Goal: Transaction & Acquisition: Purchase product/service

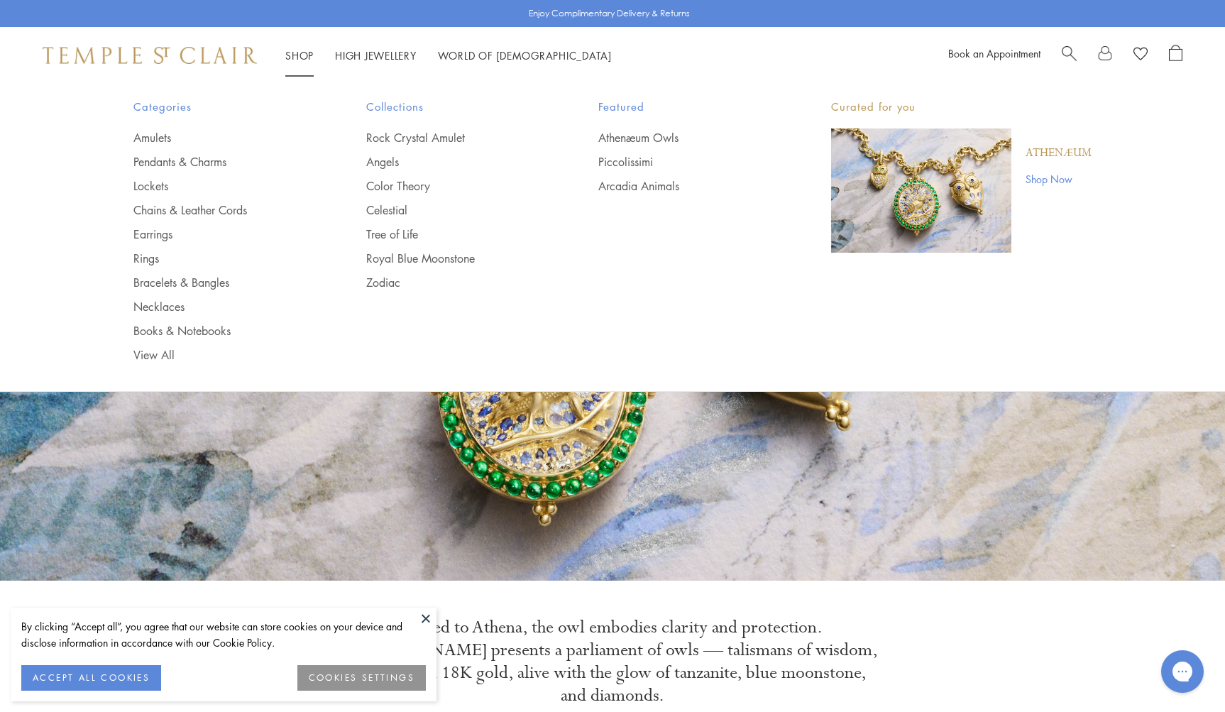
click at [295, 49] on link "Shop Shop" at bounding box center [299, 55] width 28 height 14
click at [143, 254] on link "Rings" at bounding box center [221, 258] width 176 height 16
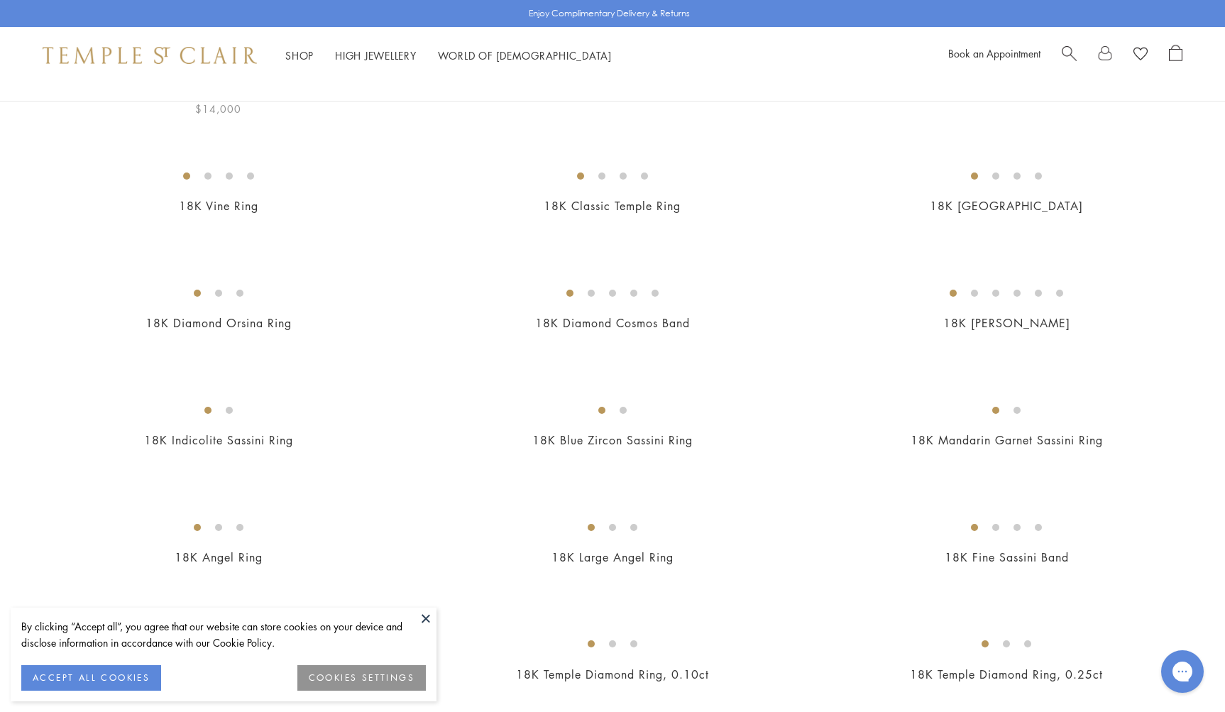
scroll to position [226, 0]
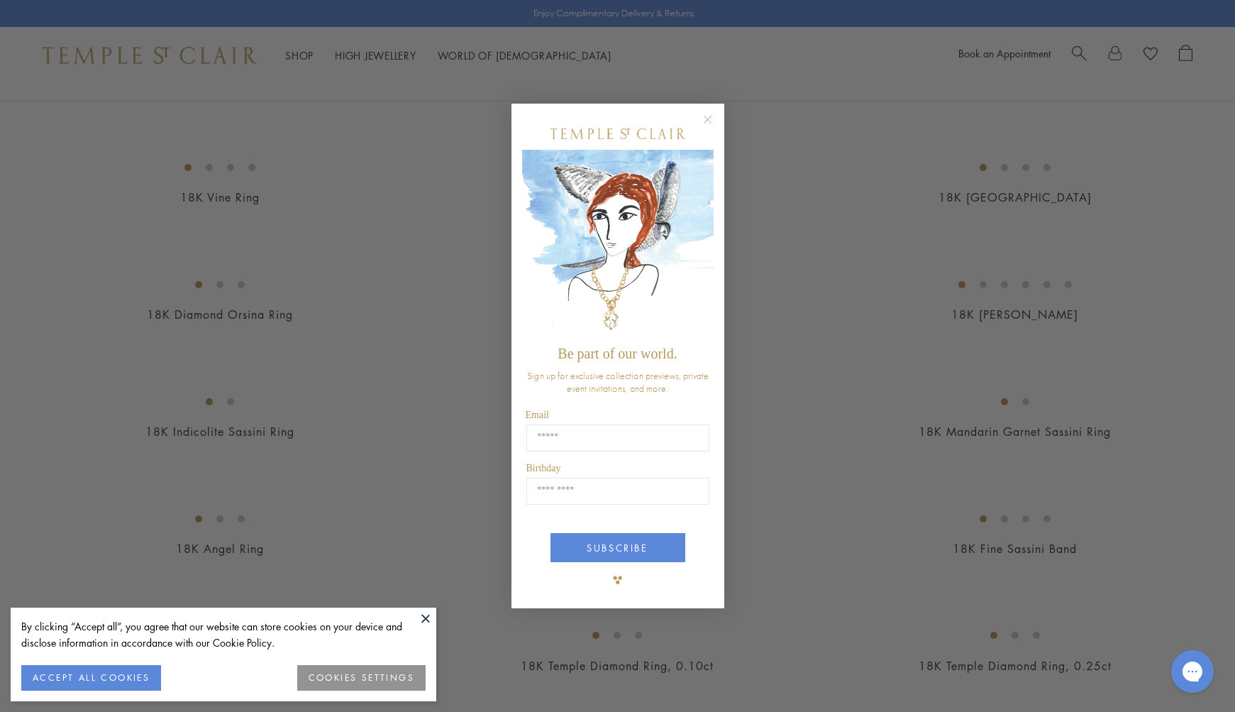
click at [710, 118] on circle "Close dialog" at bounding box center [707, 119] width 17 height 17
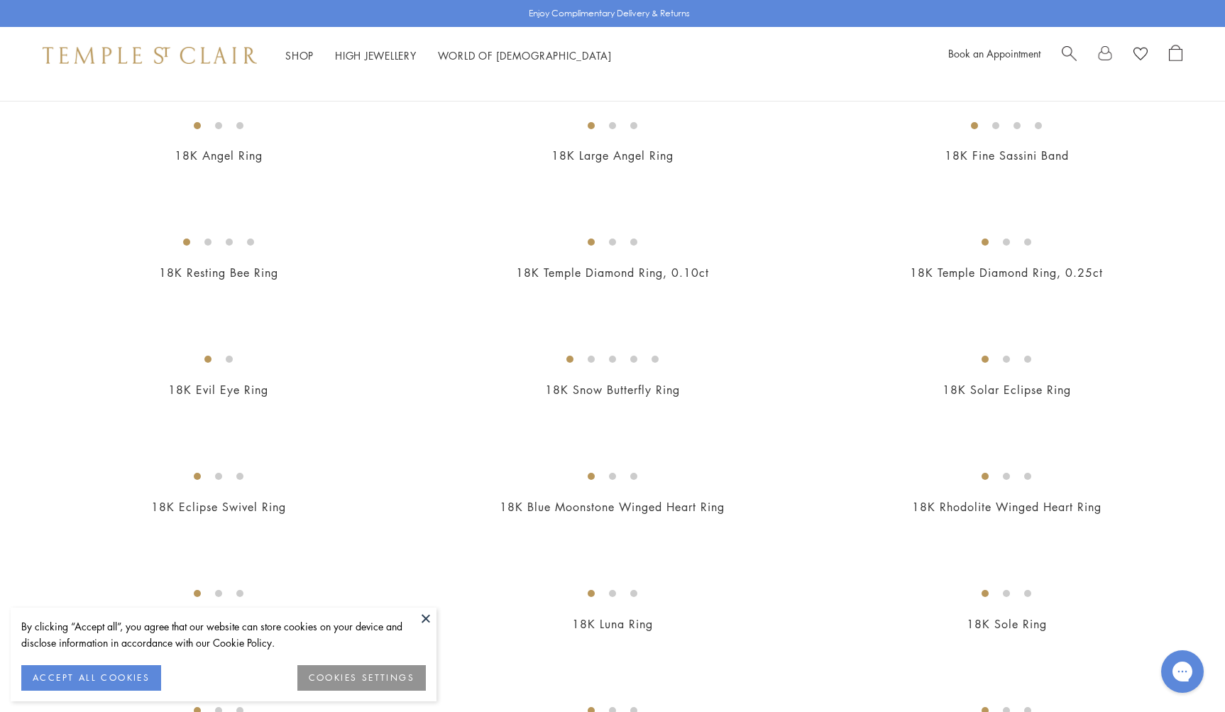
scroll to position [622, 0]
click at [0, 0] on img at bounding box center [0, 0] width 0 height 0
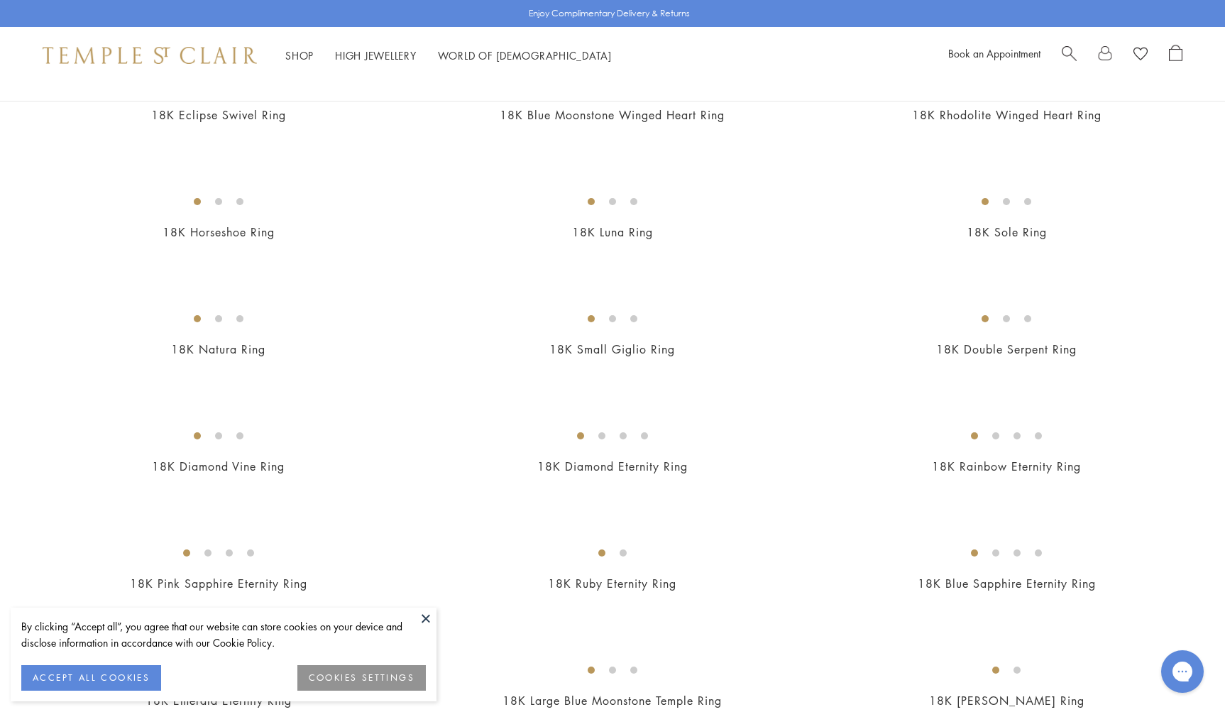
scroll to position [1013, 0]
click at [0, 0] on img at bounding box center [0, 0] width 0 height 0
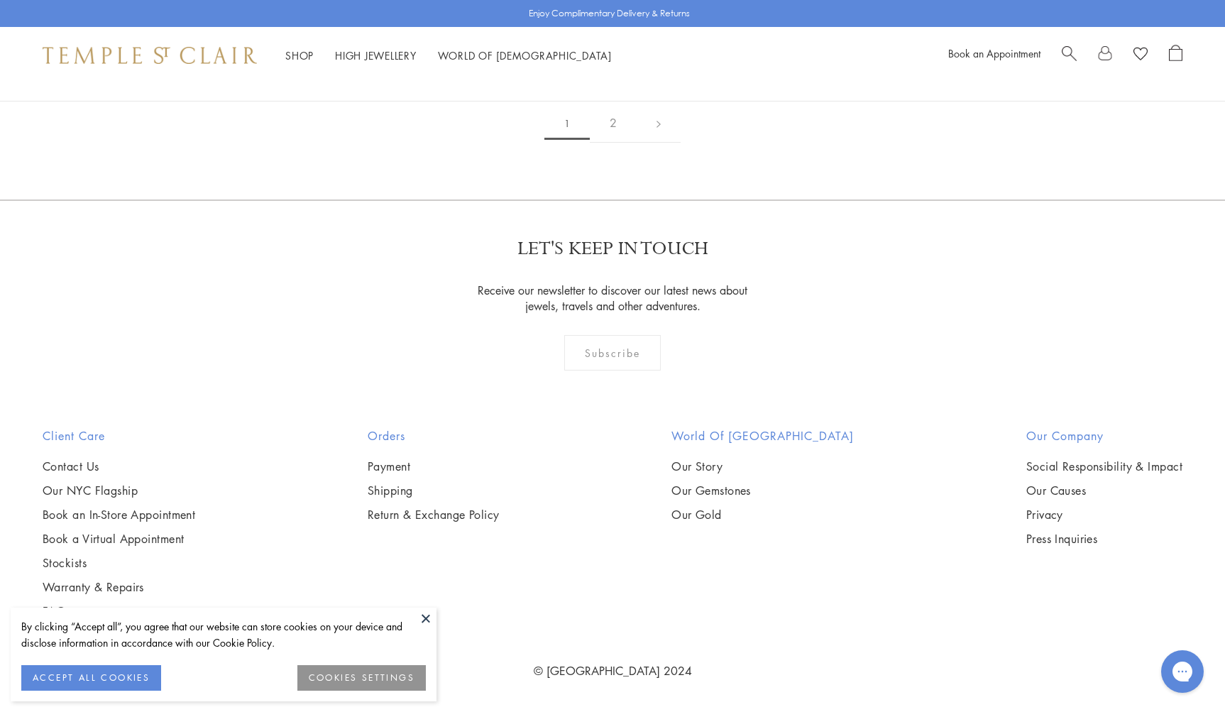
scroll to position [4718, 0]
click at [0, 0] on img at bounding box center [0, 0] width 0 height 0
click at [617, 143] on link "2" at bounding box center [613, 123] width 47 height 39
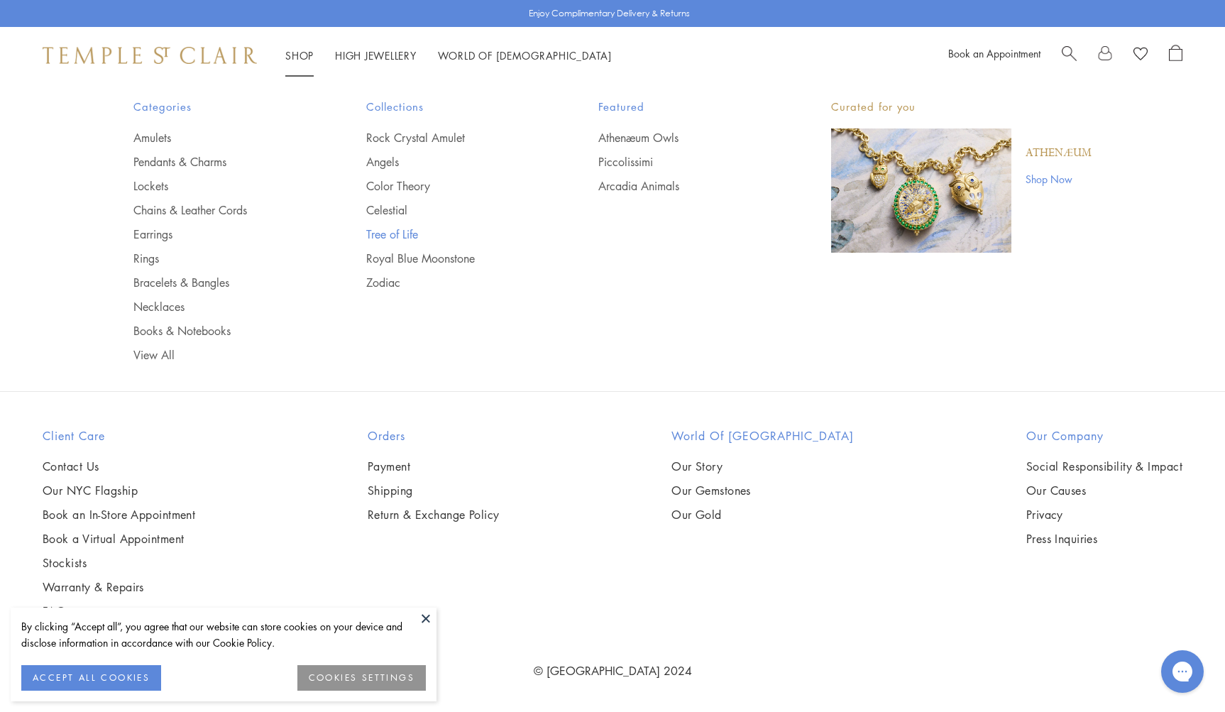
scroll to position [4921, 0]
click at [387, 228] on link "Tree of Life" at bounding box center [454, 234] width 176 height 16
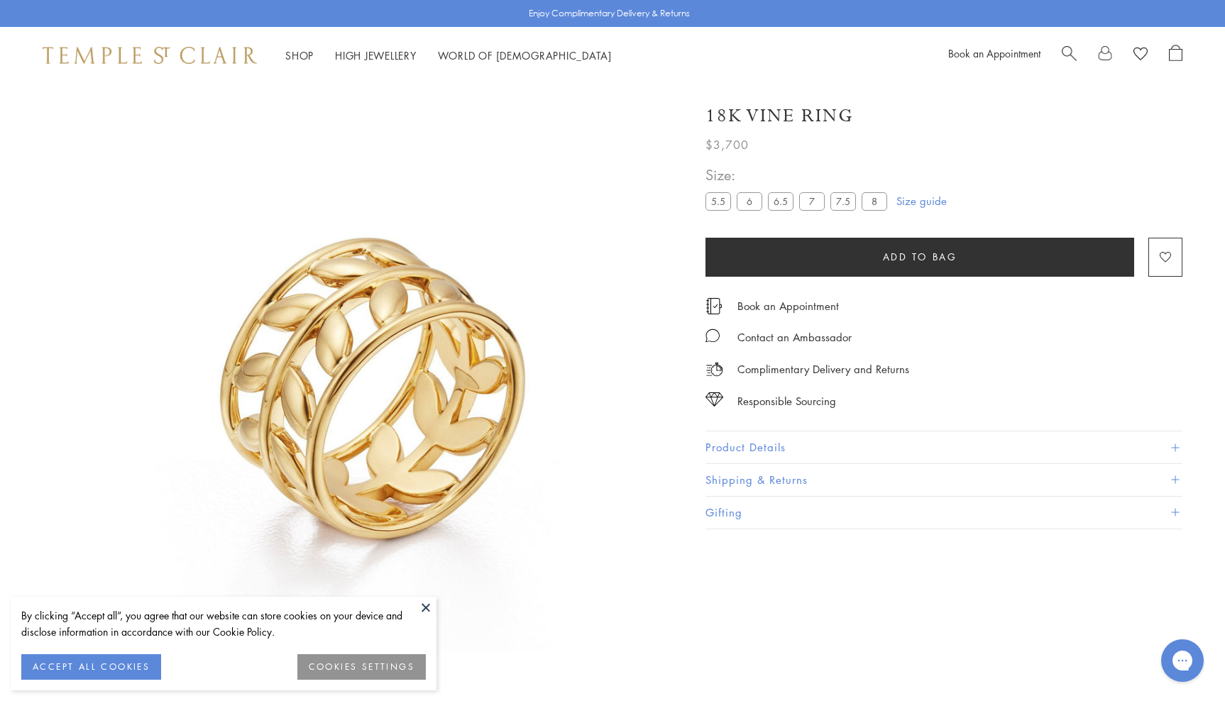
scroll to position [84, 0]
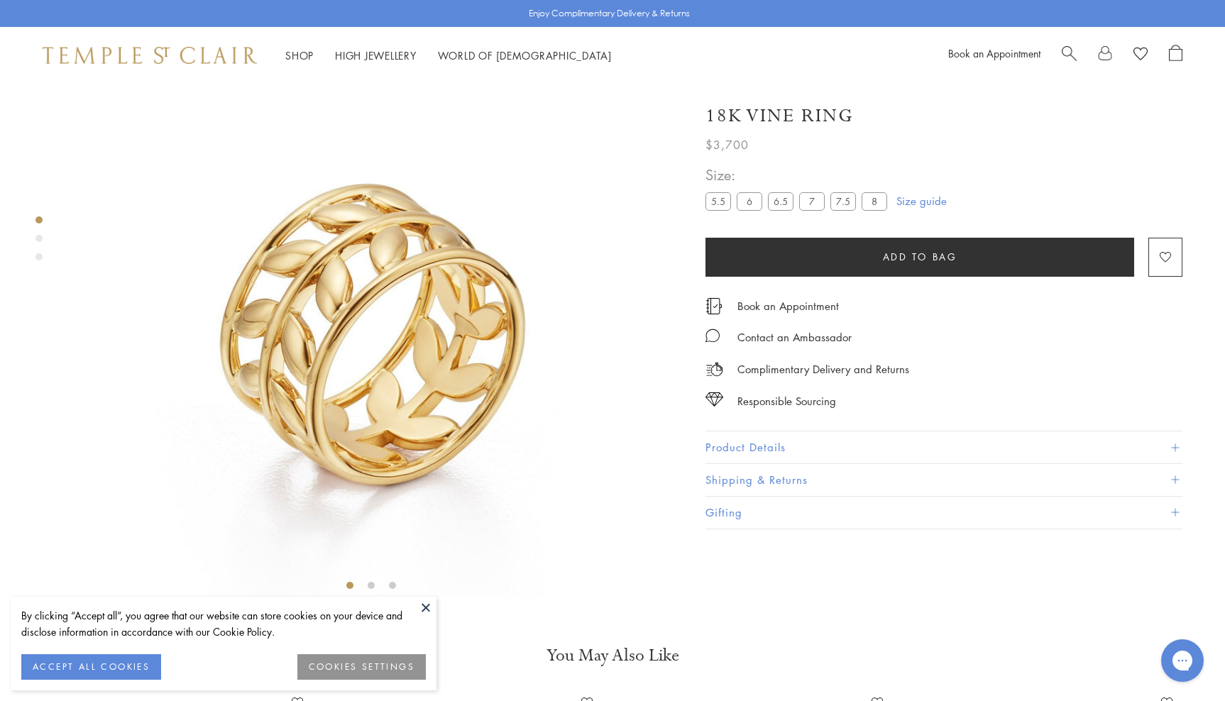
click at [424, 605] on button at bounding box center [425, 607] width 21 height 21
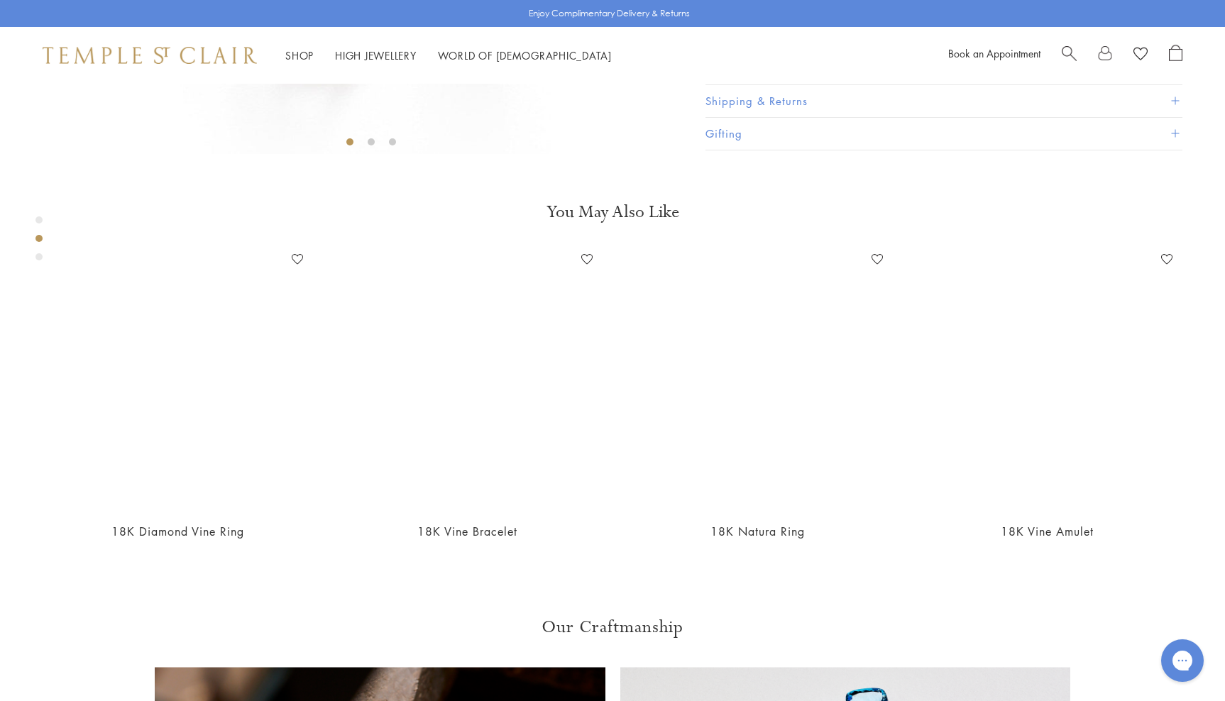
scroll to position [531, 0]
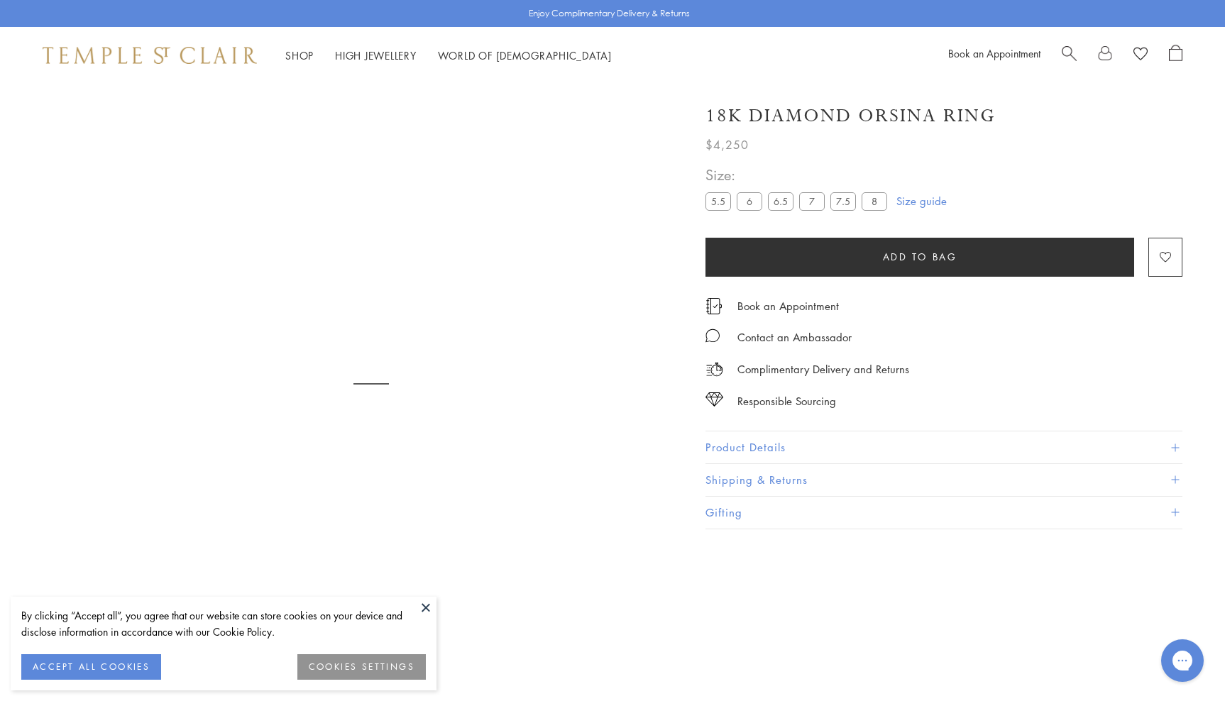
scroll to position [84, 0]
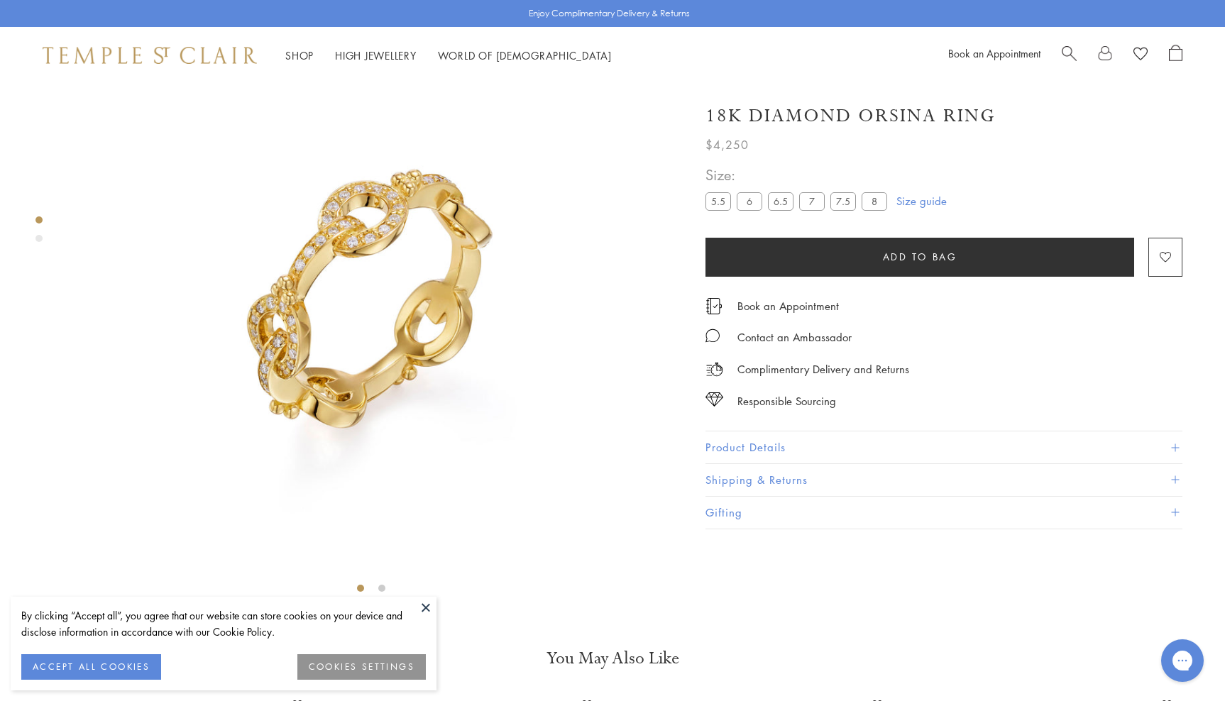
click at [809, 195] on label "7" at bounding box center [812, 201] width 26 height 18
click at [426, 605] on button at bounding box center [425, 607] width 21 height 21
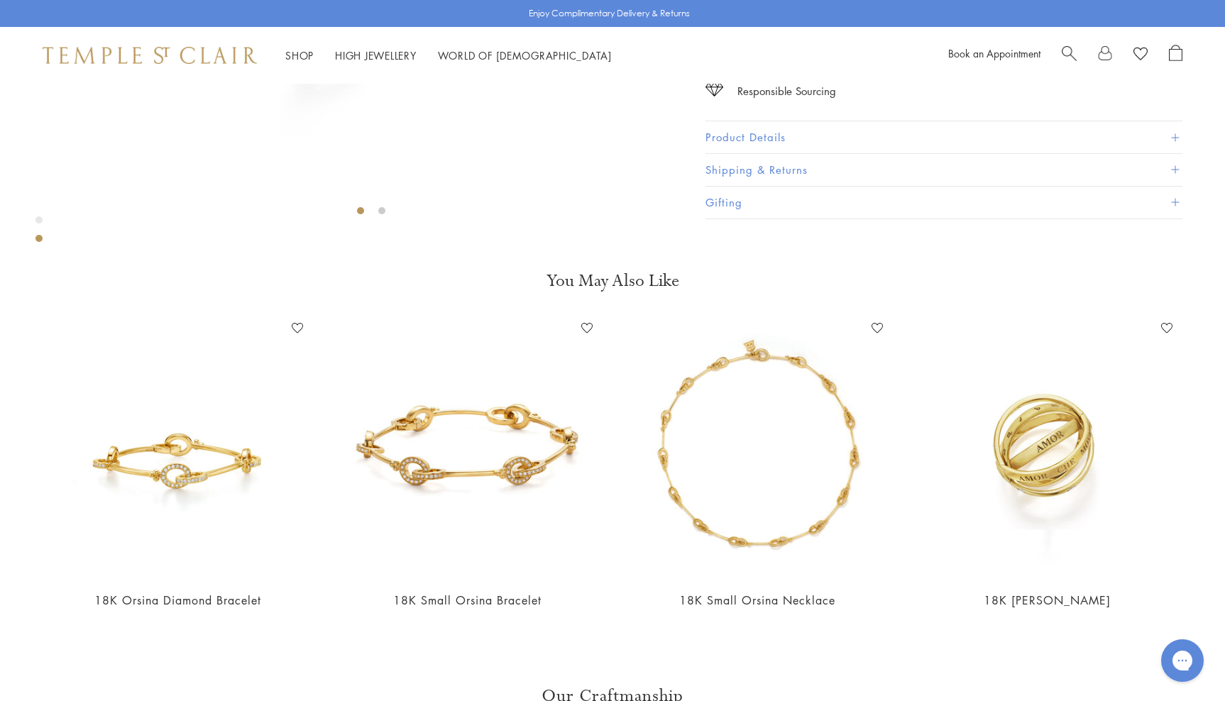
scroll to position [464, 0]
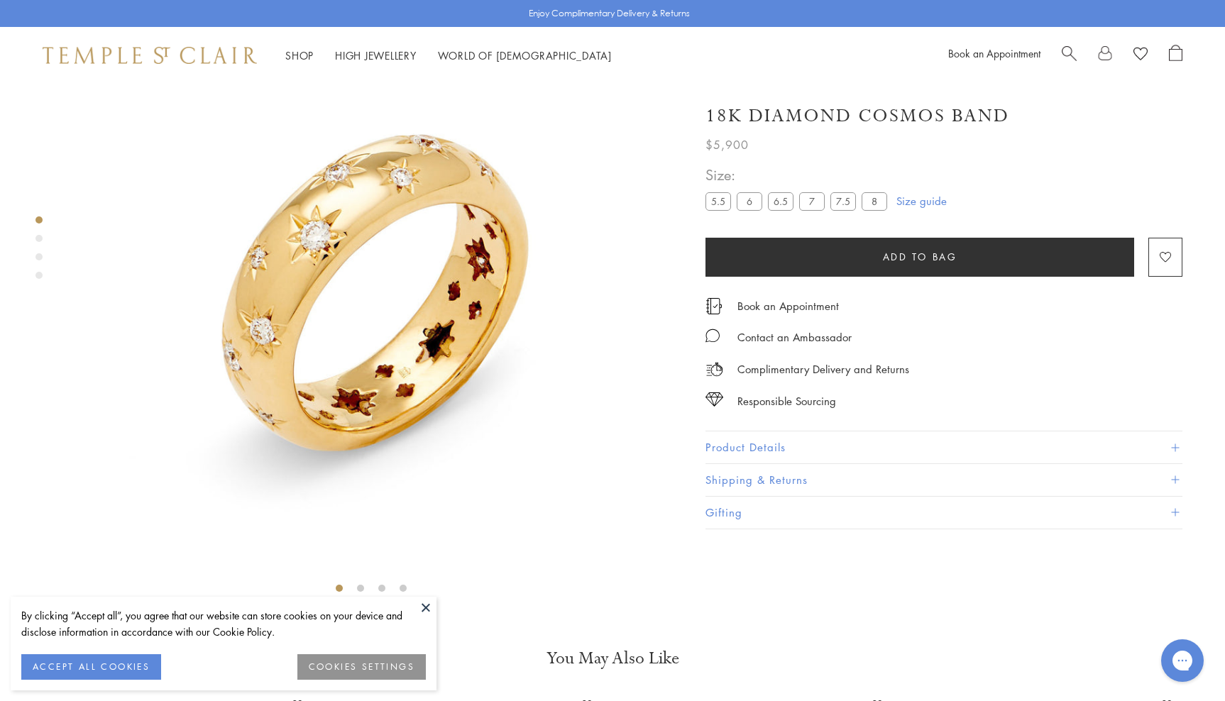
scroll to position [84, 4]
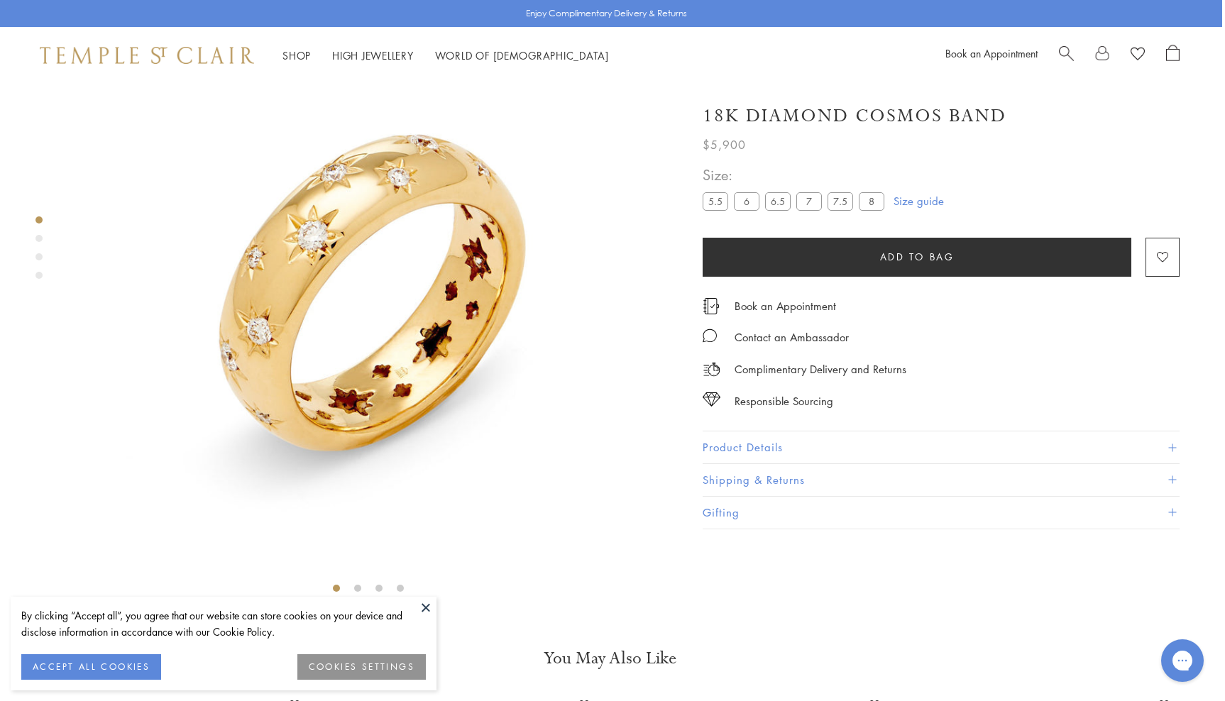
click at [424, 609] on button at bounding box center [425, 607] width 21 height 21
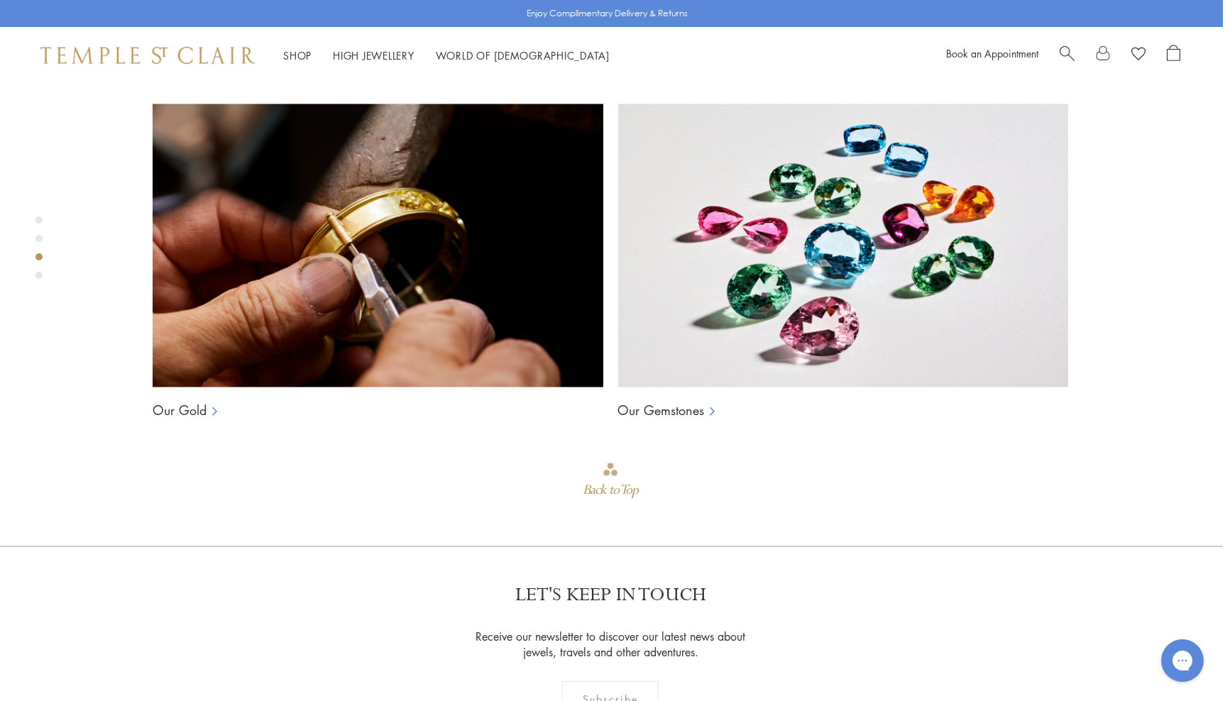
scroll to position [1096, 2]
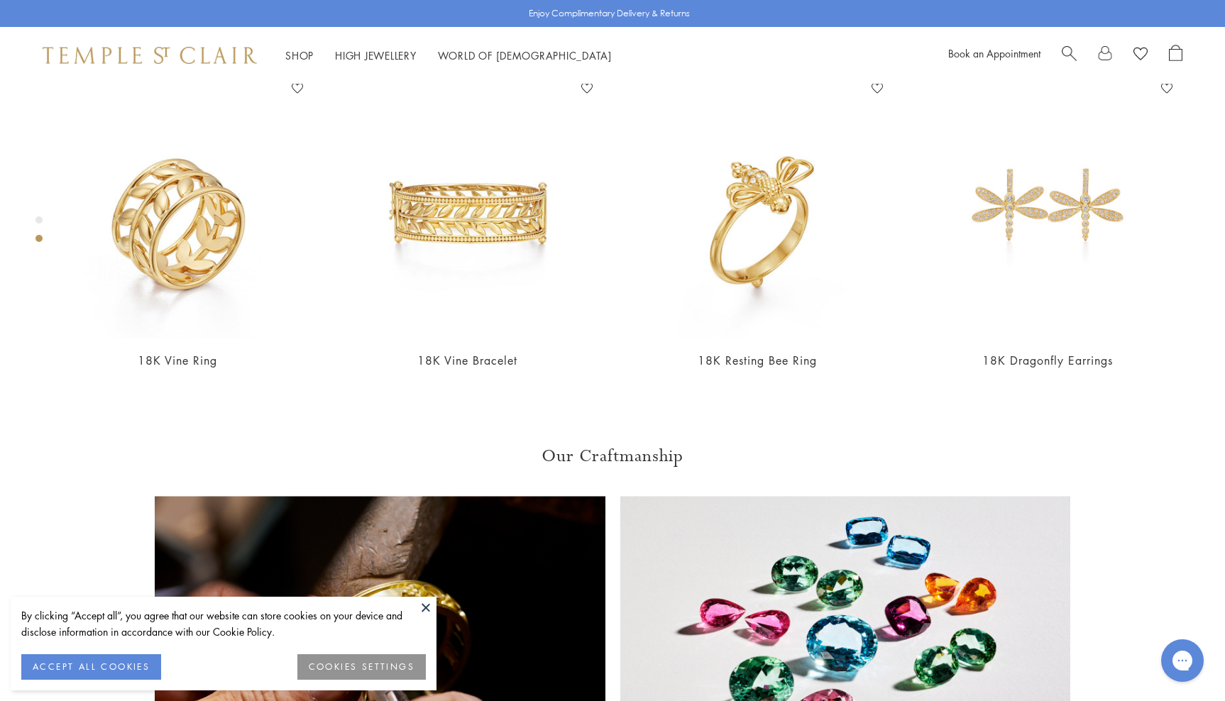
scroll to position [703, 0]
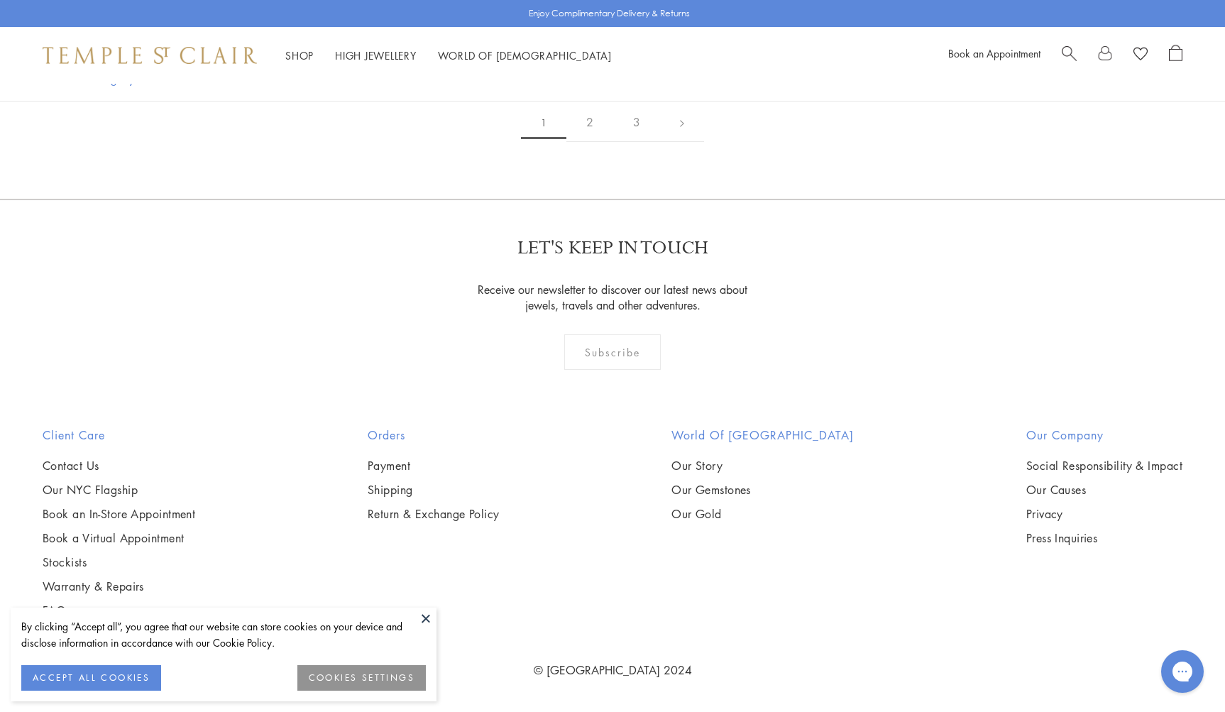
scroll to position [3477, 0]
click at [0, 0] on img at bounding box center [0, 0] width 0 height 0
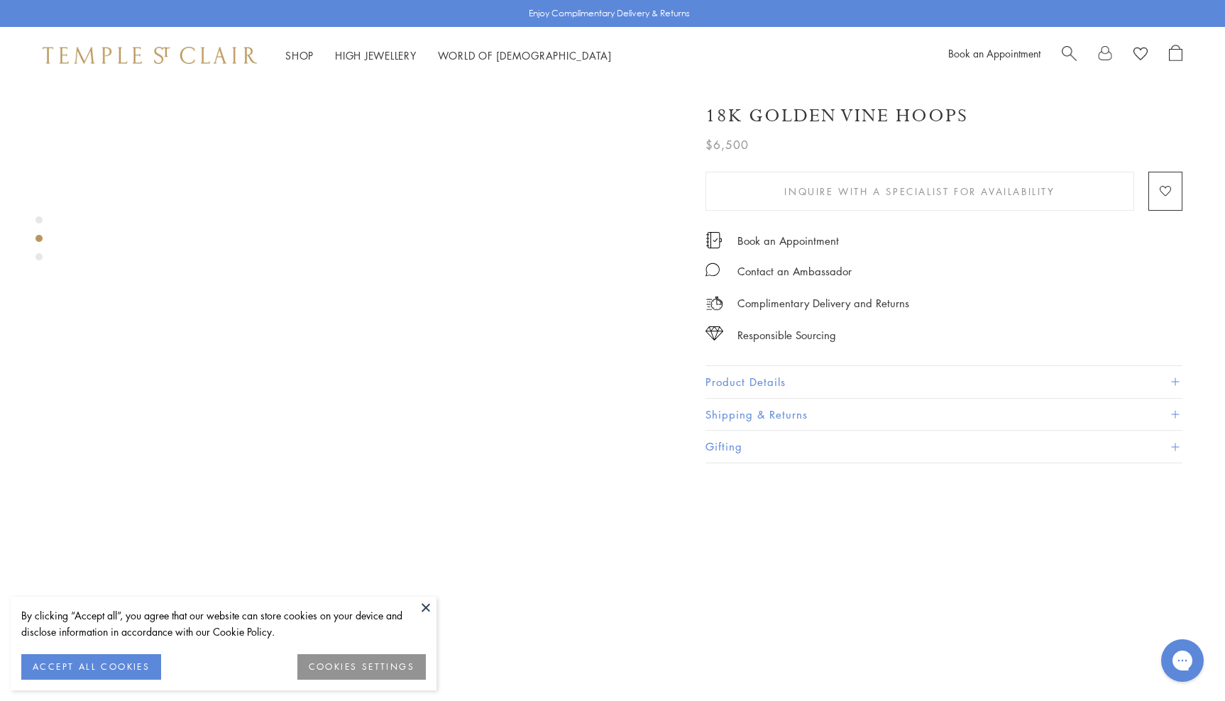
scroll to position [627, 0]
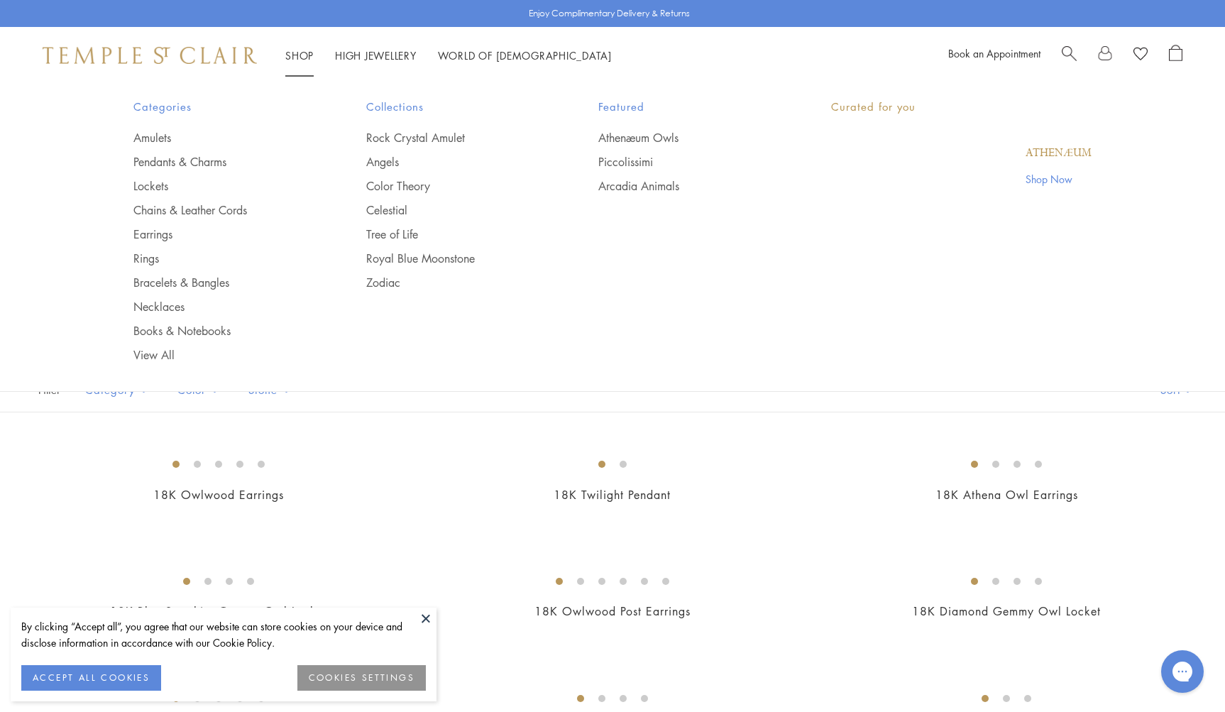
click at [299, 50] on link "Shop Shop" at bounding box center [299, 55] width 28 height 14
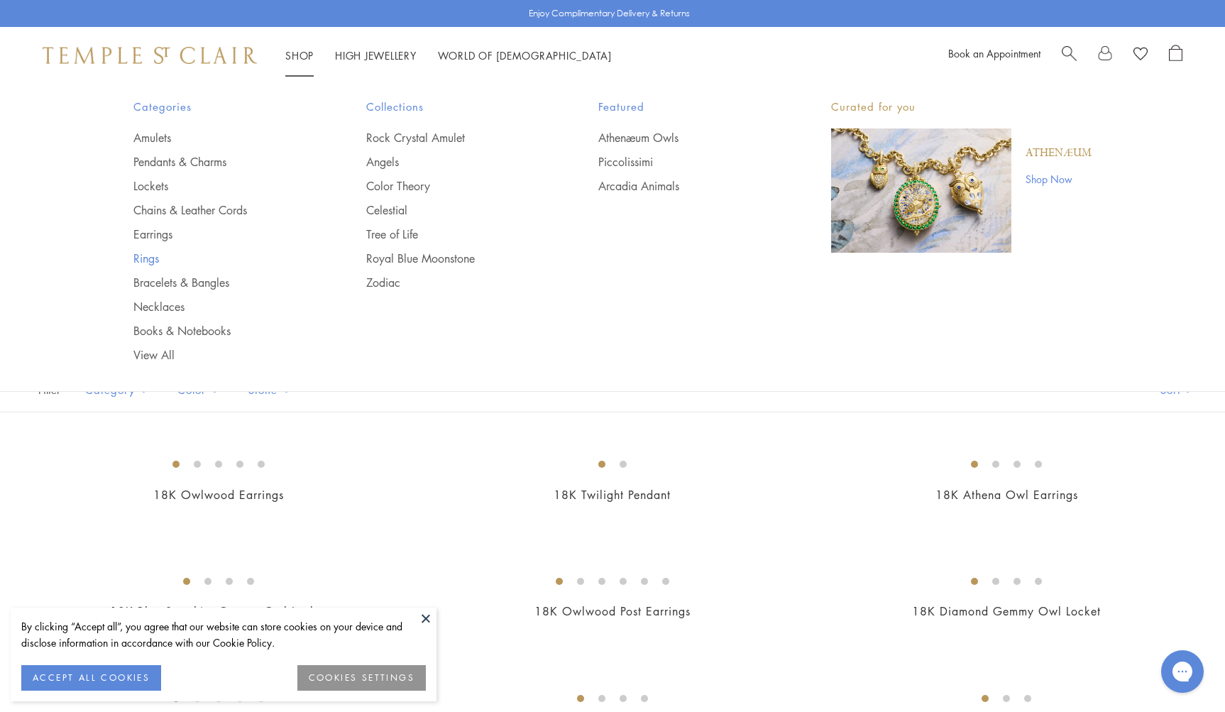
click at [143, 256] on link "Rings" at bounding box center [221, 258] width 176 height 16
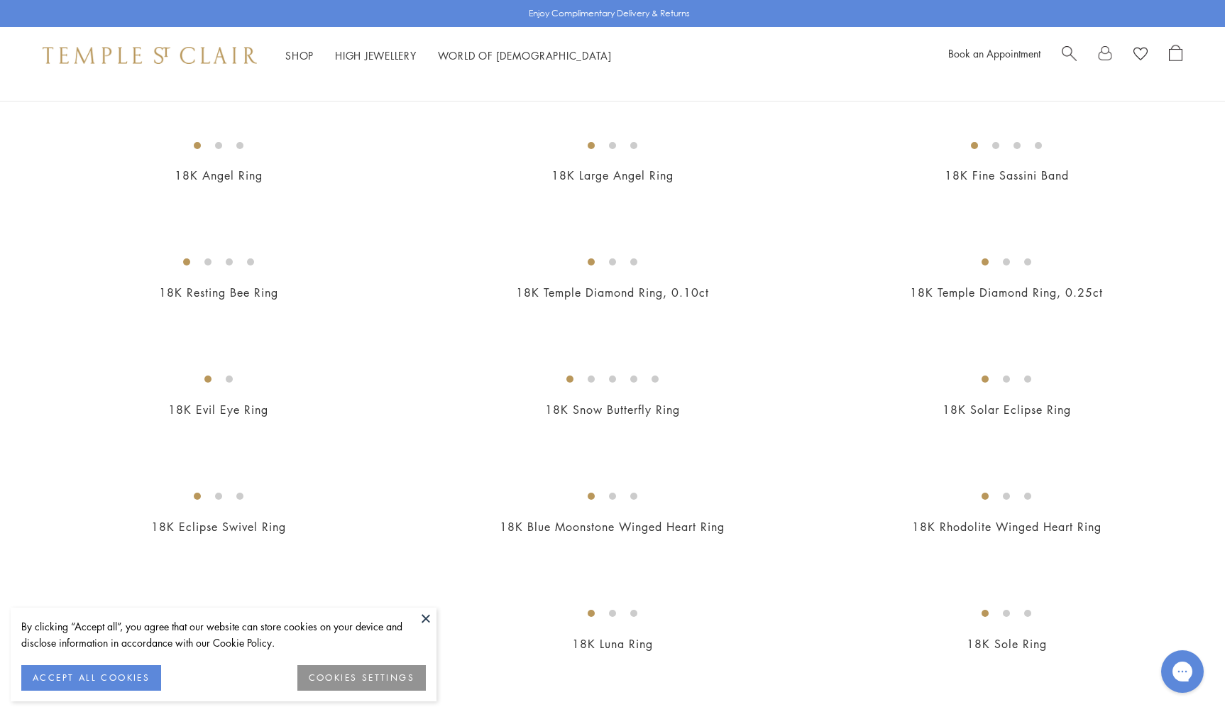
scroll to position [600, 0]
click at [0, 0] on img at bounding box center [0, 0] width 0 height 0
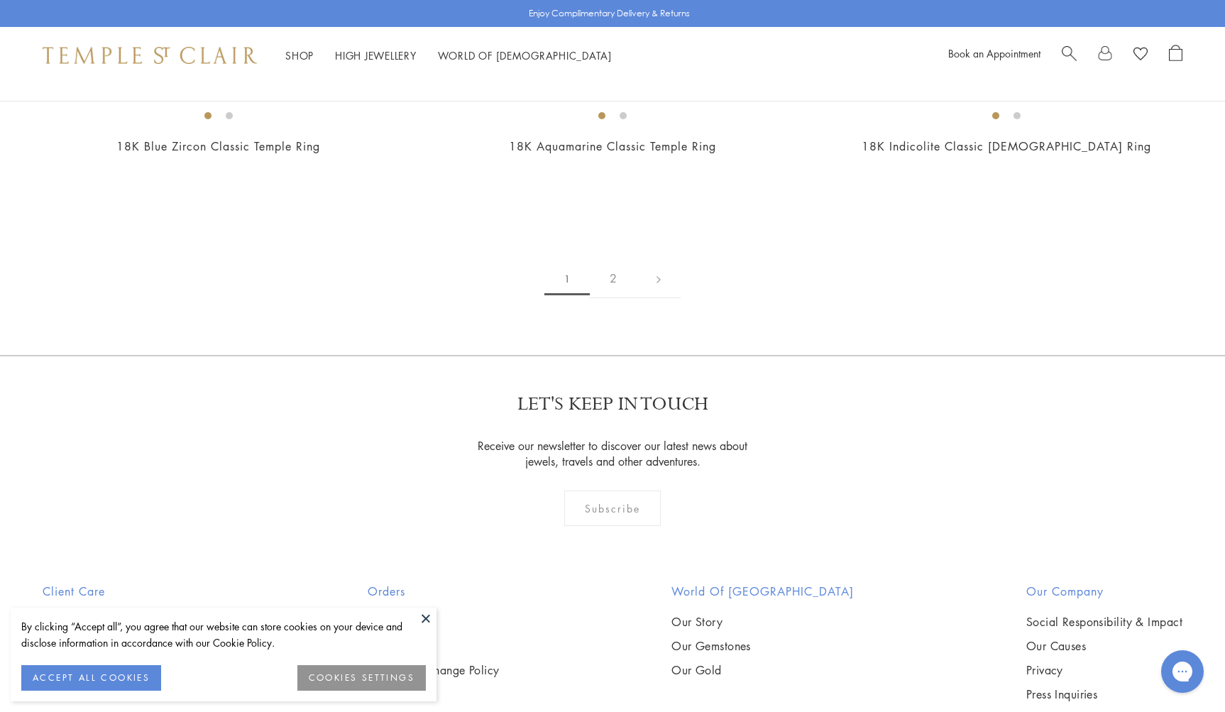
scroll to position [1915, 0]
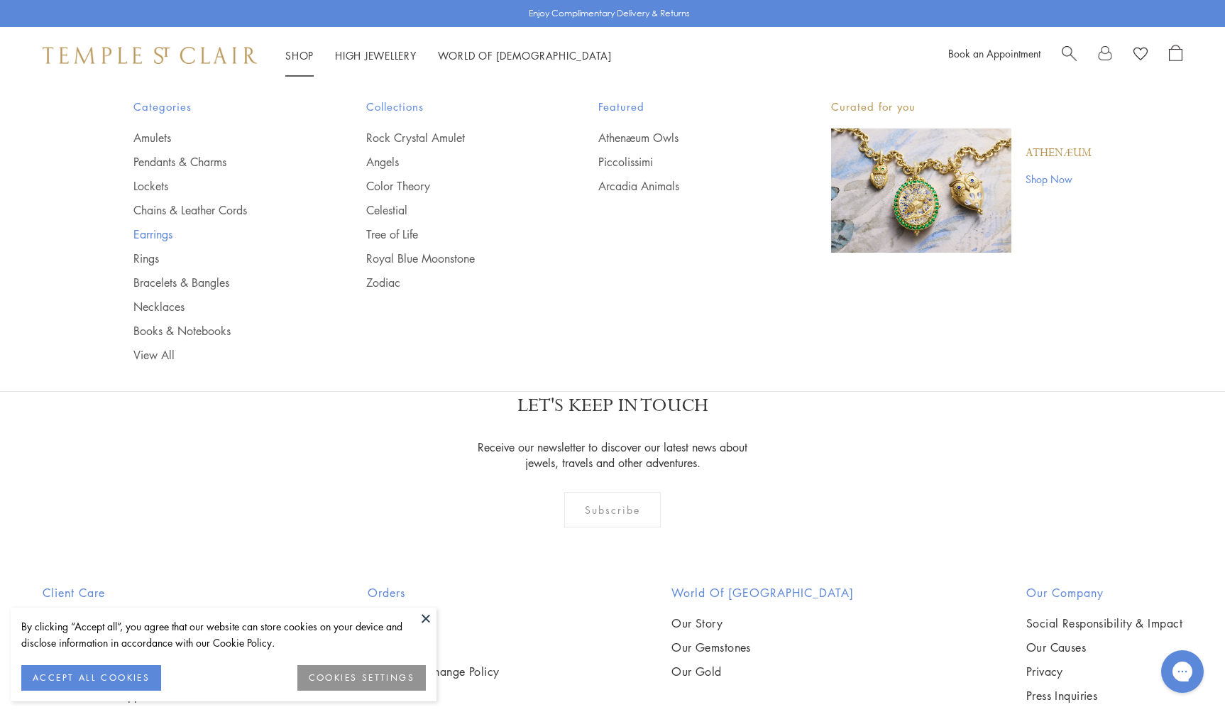
click at [145, 231] on link "Earrings" at bounding box center [221, 234] width 176 height 16
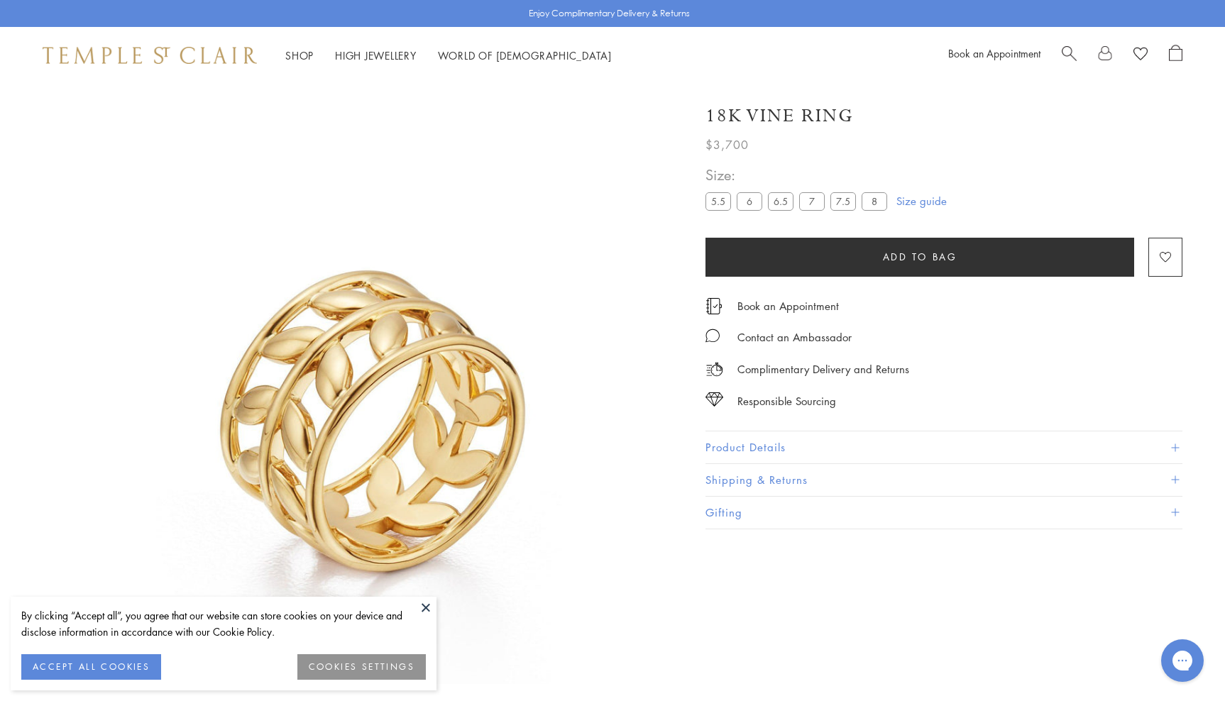
scroll to position [84, 0]
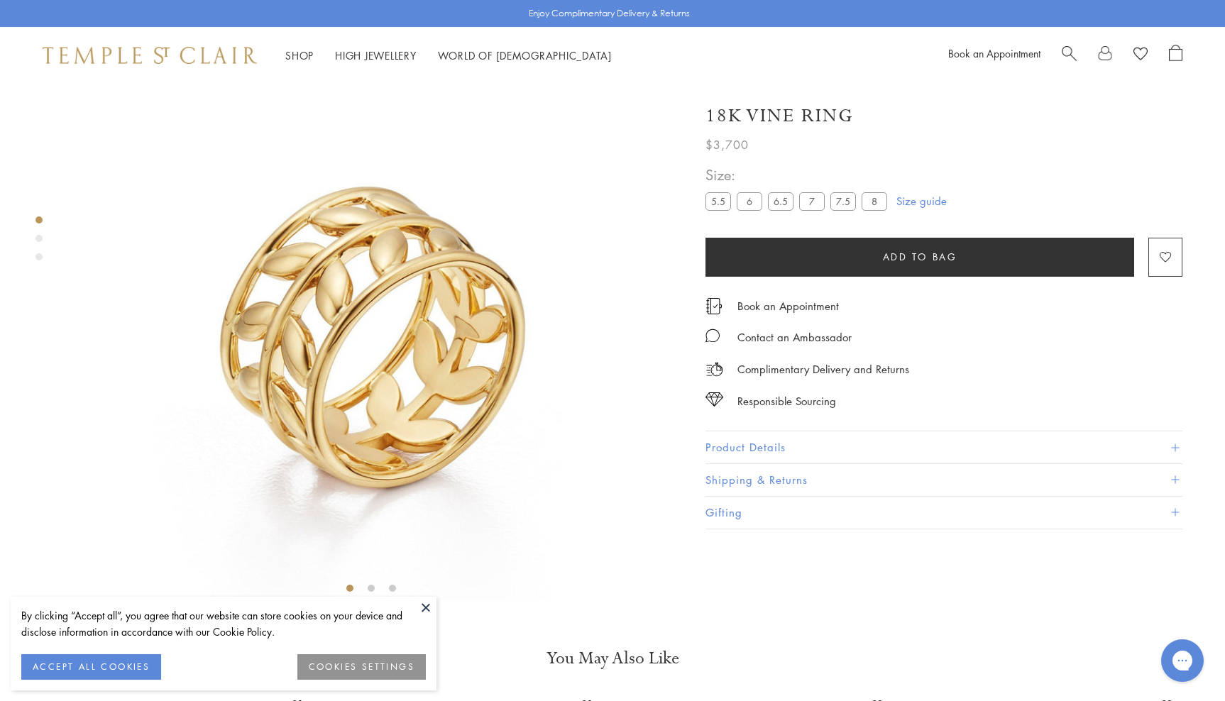
click at [470, 280] on img at bounding box center [371, 300] width 600 height 600
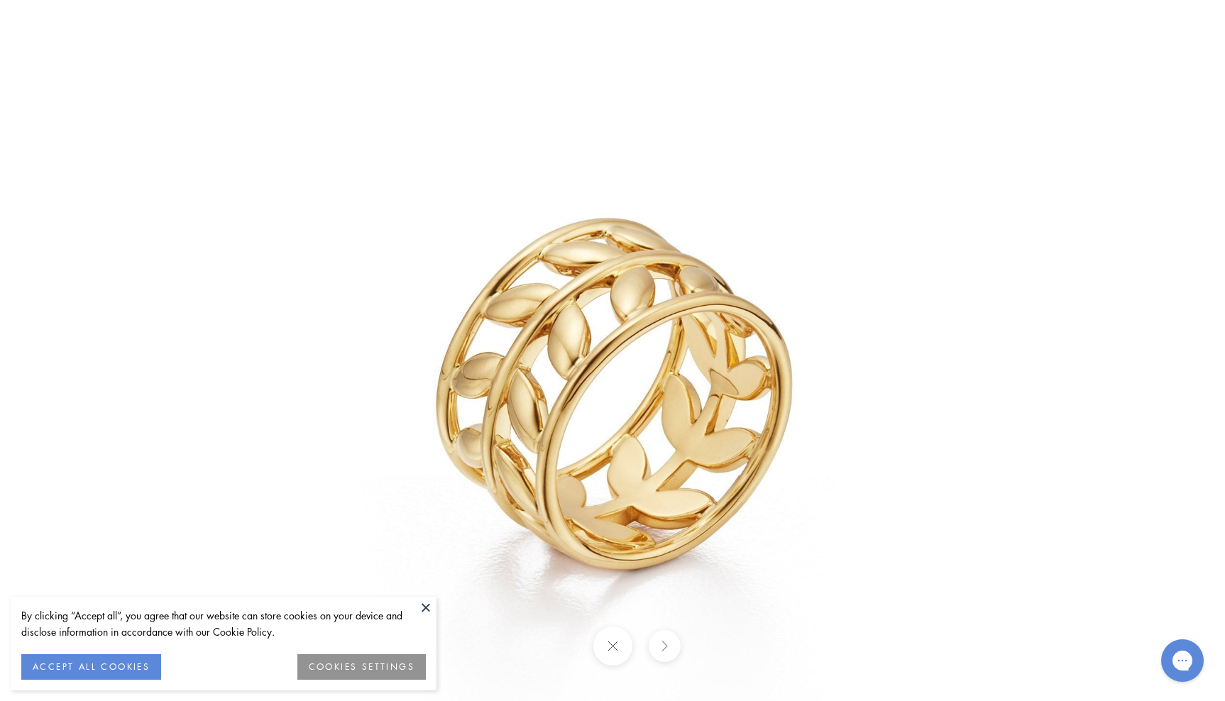
click at [423, 607] on button at bounding box center [425, 607] width 21 height 21
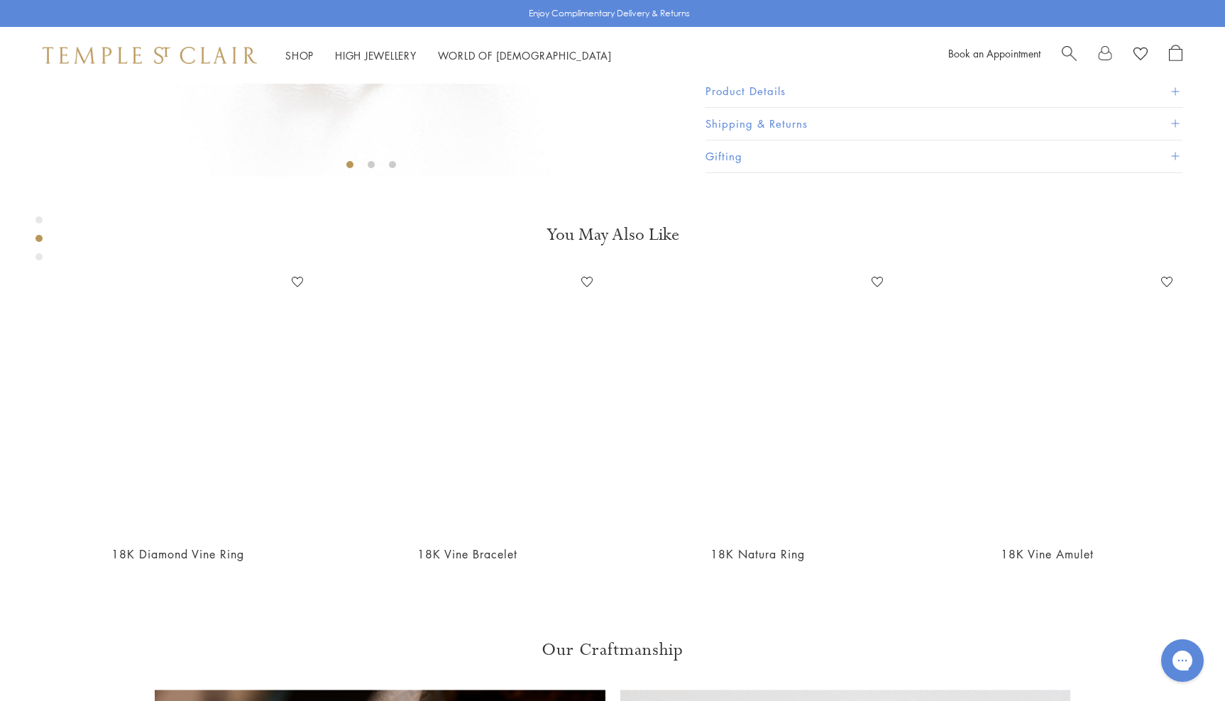
scroll to position [508, 0]
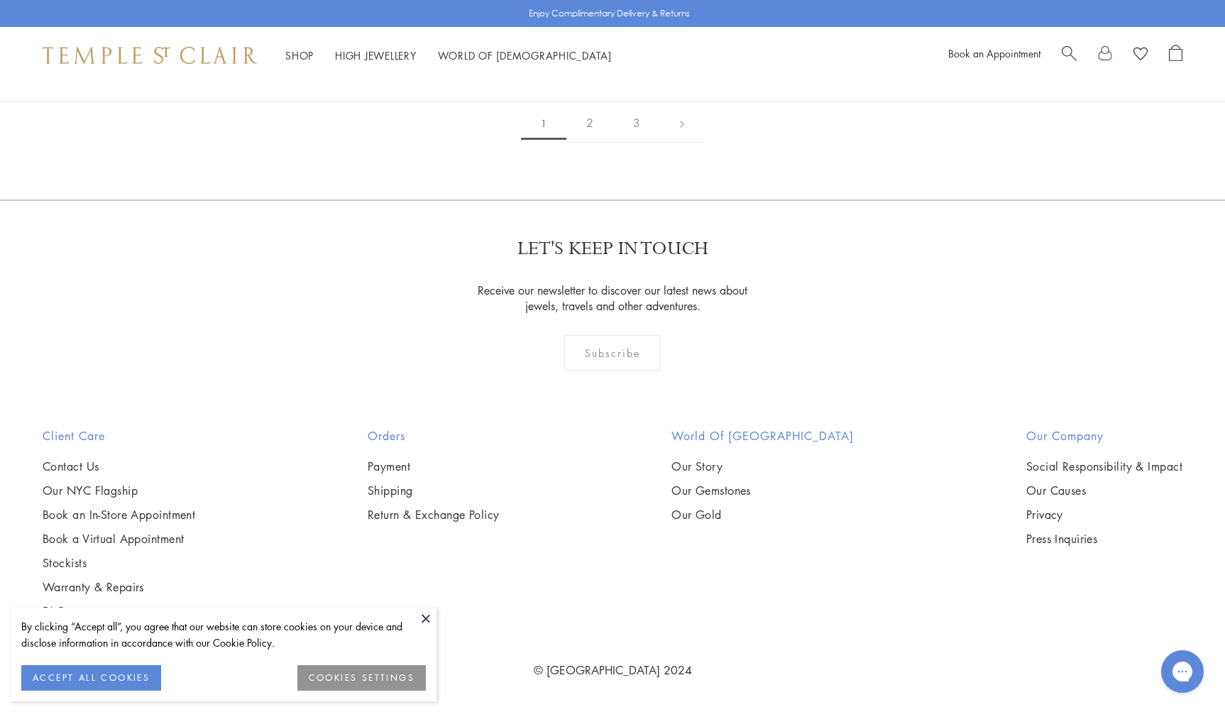
scroll to position [5133, 0]
click at [0, 0] on img at bounding box center [0, 0] width 0 height 0
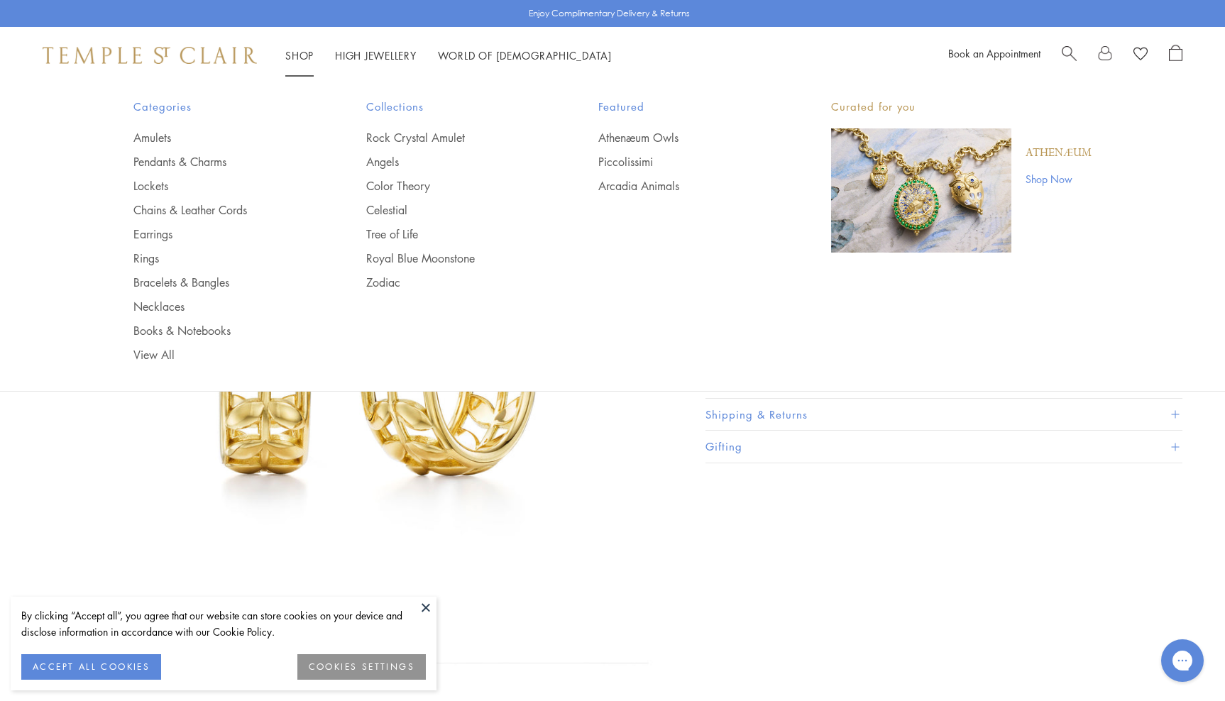
click at [302, 48] on li "Shop Shop Categories Amulets Pendants & Charms Lockets Chains & Leather Cords E…" at bounding box center [299, 56] width 28 height 18
click at [138, 251] on link "Rings" at bounding box center [221, 258] width 176 height 16
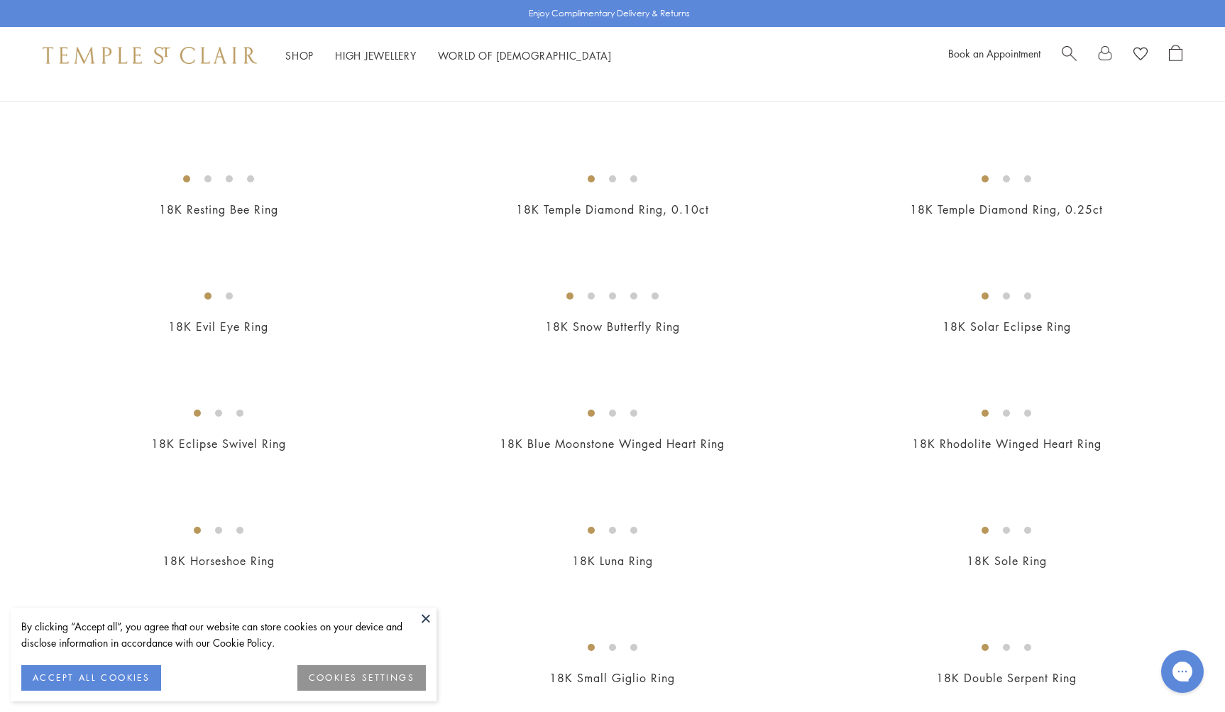
scroll to position [710, 0]
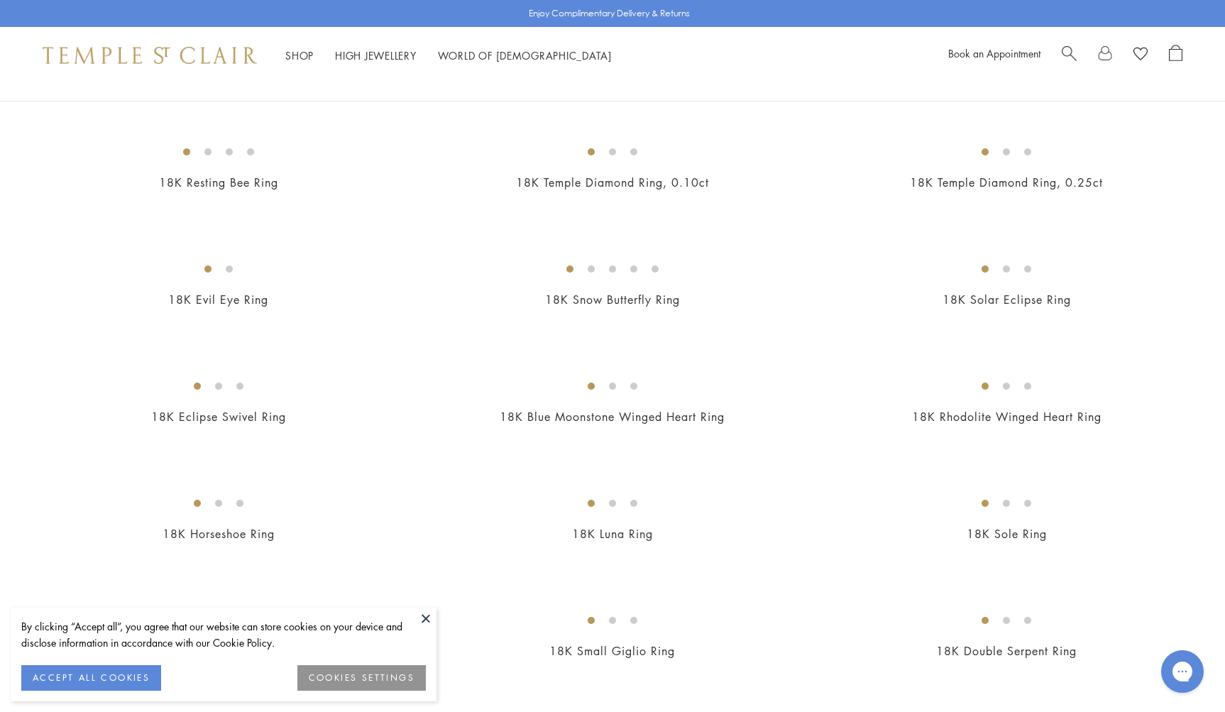
click at [0, 0] on img at bounding box center [0, 0] width 0 height 0
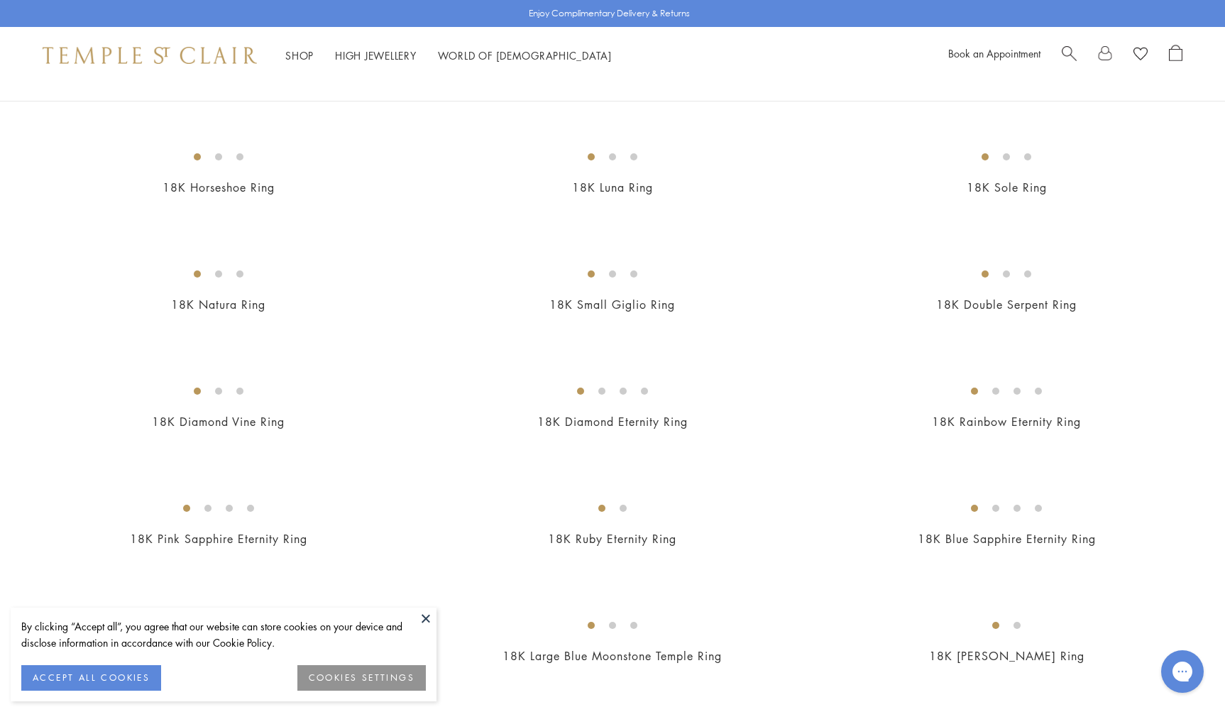
scroll to position [1065, 0]
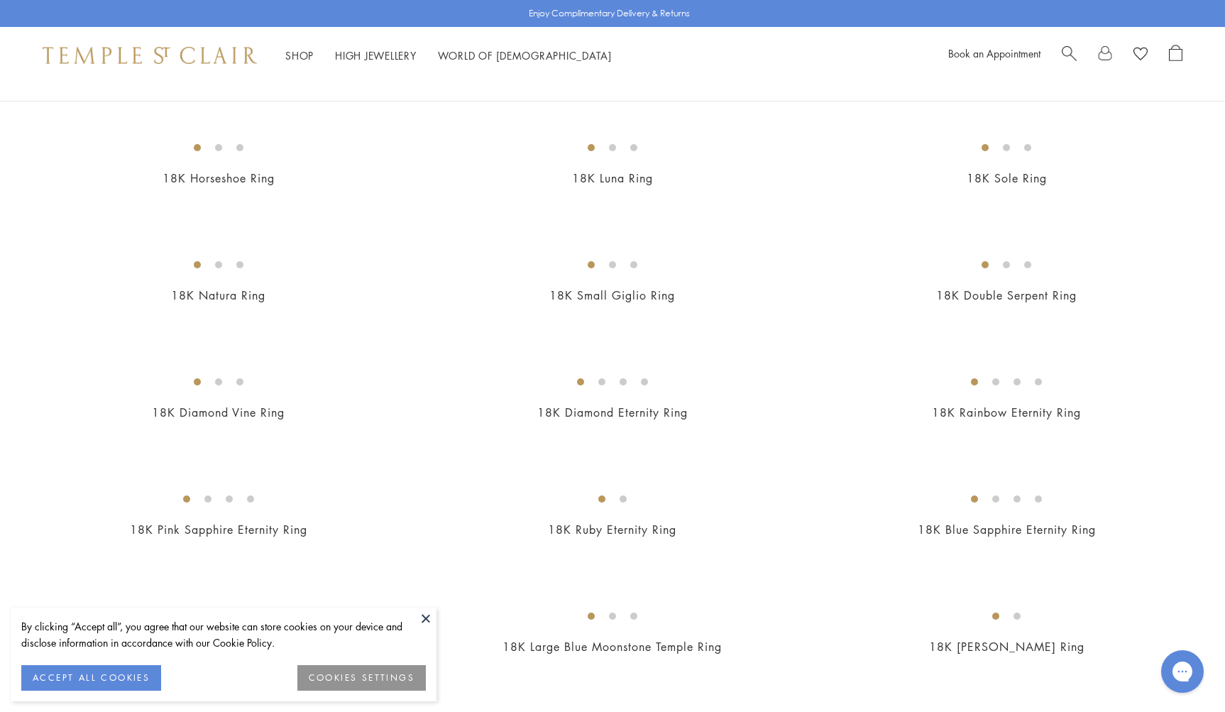
click at [0, 0] on img at bounding box center [0, 0] width 0 height 0
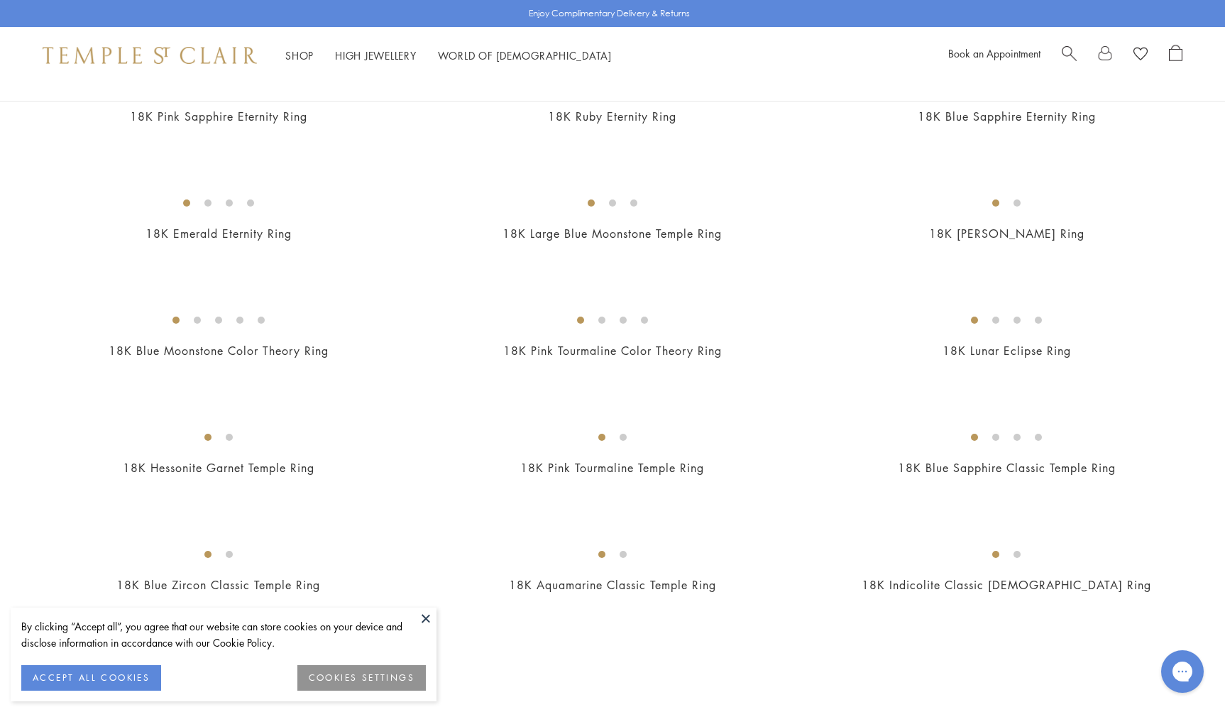
scroll to position [1484, 0]
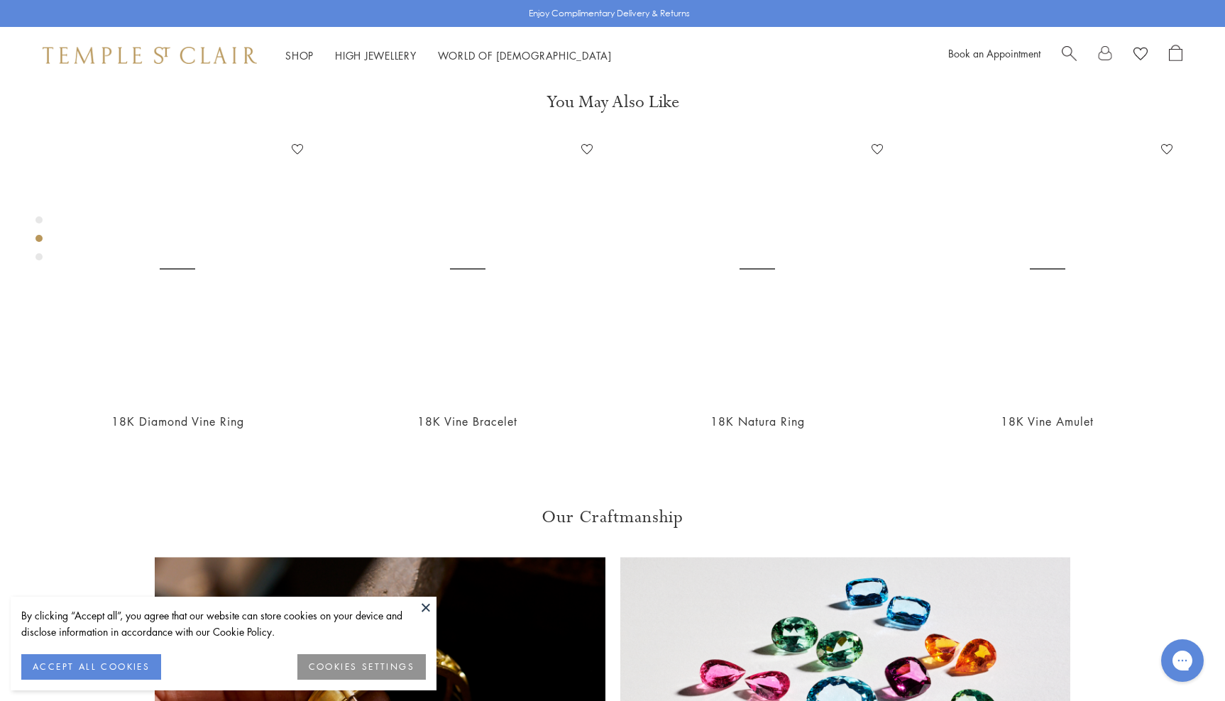
scroll to position [641, 0]
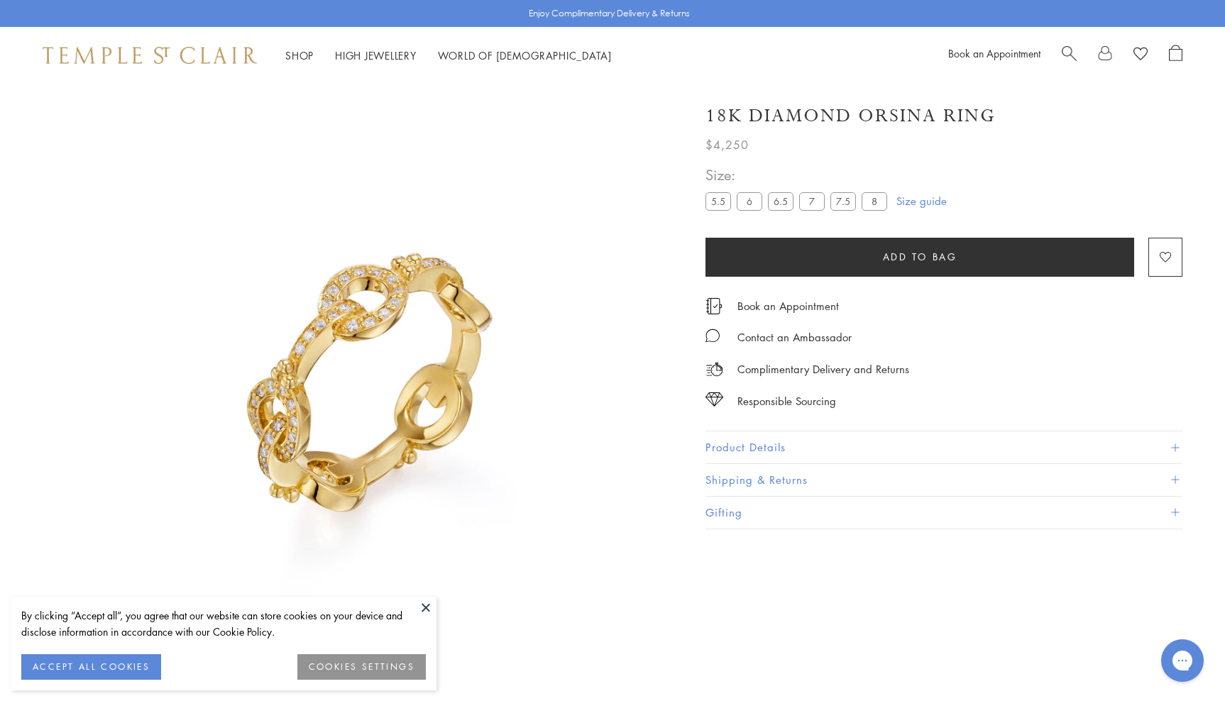
scroll to position [84, 0]
